Goal: Task Accomplishment & Management: Manage account settings

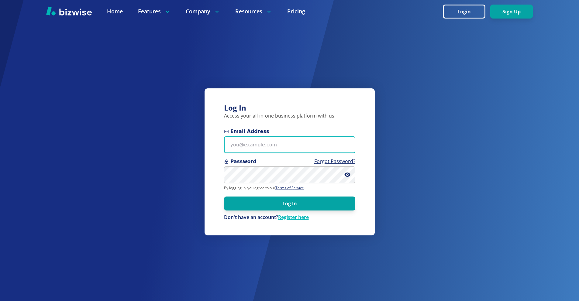
click at [269, 148] on input "Email Address" at bounding box center [289, 145] width 131 height 17
paste input "willyv@socal.rr.com"
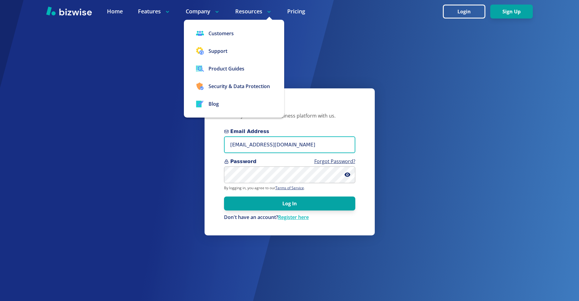
type input "willyv@socal.rr.com"
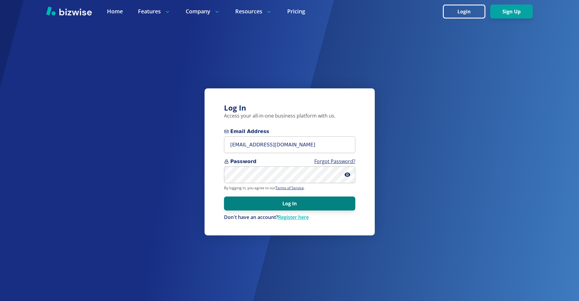
click at [304, 206] on button "Log In" at bounding box center [289, 204] width 131 height 14
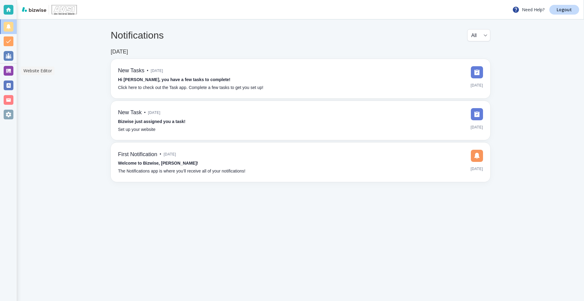
click at [3, 68] on div at bounding box center [8, 71] width 17 height 15
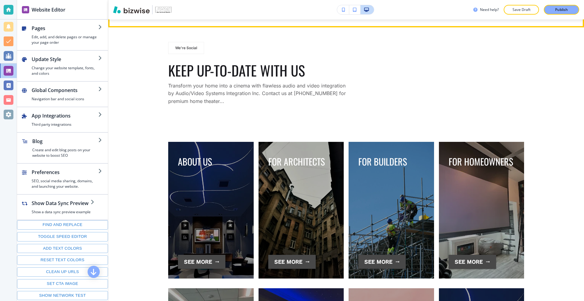
scroll to position [1582, 0]
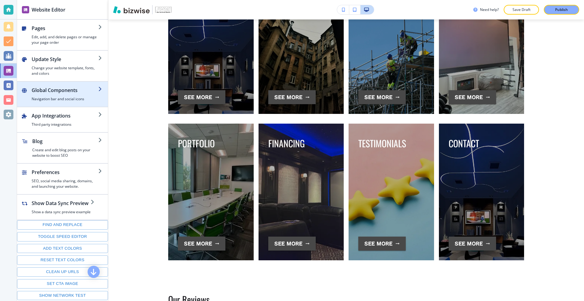
click at [69, 96] on div "button" at bounding box center [65, 95] width 67 height 2
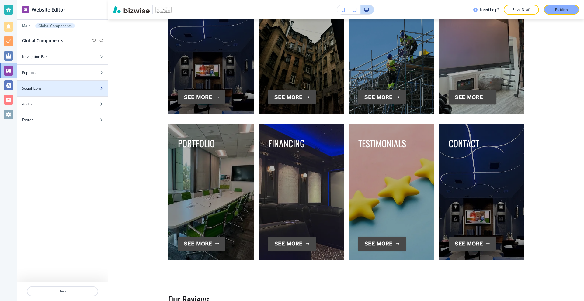
click at [62, 90] on div "Social Icons" at bounding box center [56, 88] width 78 height 5
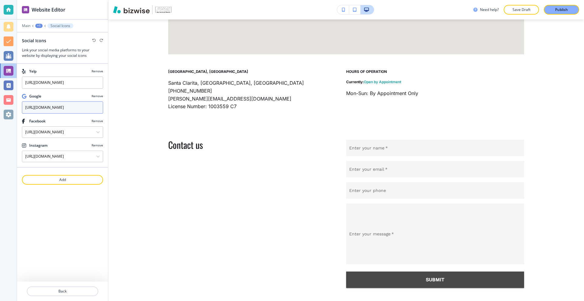
scroll to position [2620, 0]
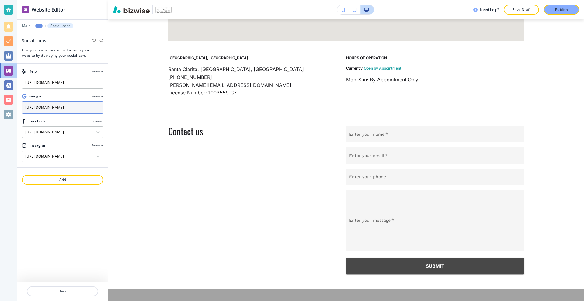
click at [69, 110] on input "[URL][DOMAIN_NAME]" at bounding box center [62, 108] width 81 height 12
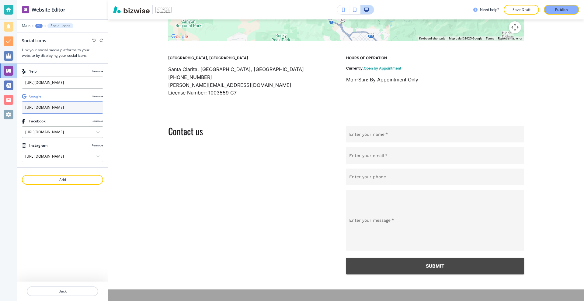
click at [45, 111] on input "[URL][DOMAIN_NAME]" at bounding box center [62, 108] width 81 height 12
paste input "[DOMAIN_NAME][URL]"
type input "[URL][DOMAIN_NAME]"
click at [78, 205] on div "Website Editor Main +1 Social Icons Social Icons Link your social media platfor…" at bounding box center [62, 150] width 91 height 301
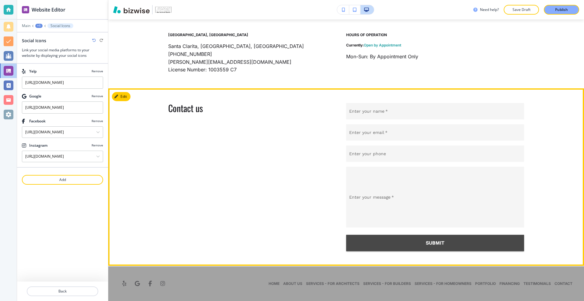
scroll to position [2657, 0]
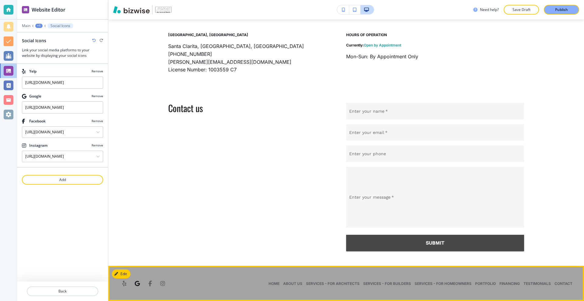
click at [139, 284] on span "Open google page for business" at bounding box center [136, 283] width 5 height 5
click at [558, 9] on p "Publish" at bounding box center [561, 9] width 13 height 5
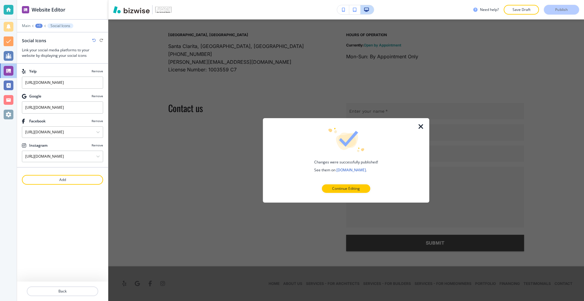
click at [419, 124] on icon "button" at bounding box center [420, 126] width 7 height 7
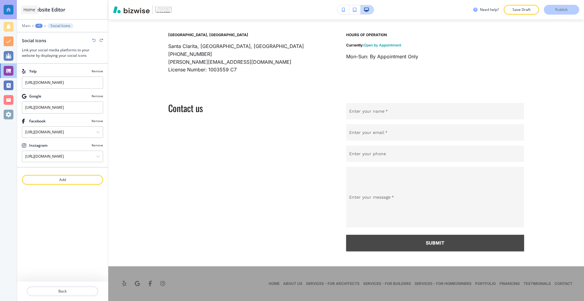
click at [4, 9] on div at bounding box center [9, 10] width 10 height 10
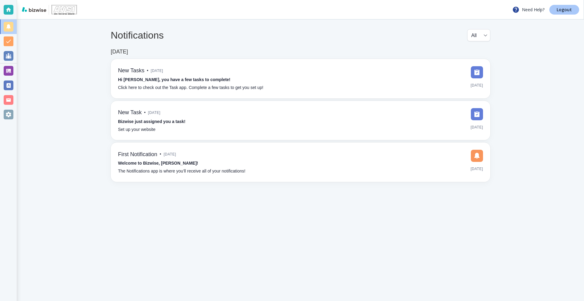
click at [557, 10] on p "Logout" at bounding box center [564, 10] width 15 height 4
